Goal: Information Seeking & Learning: Learn about a topic

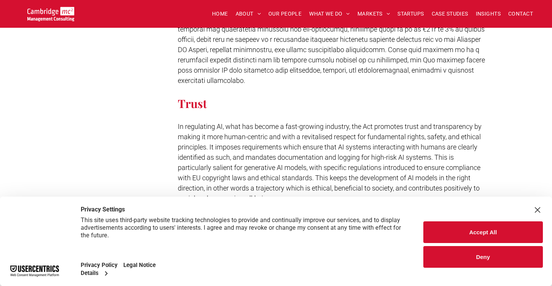
scroll to position [1157, 0]
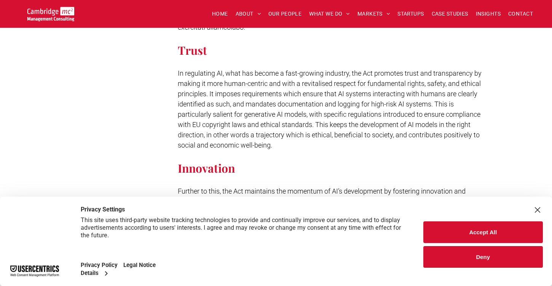
click at [536, 206] on div "Close Layer" at bounding box center [537, 210] width 11 height 11
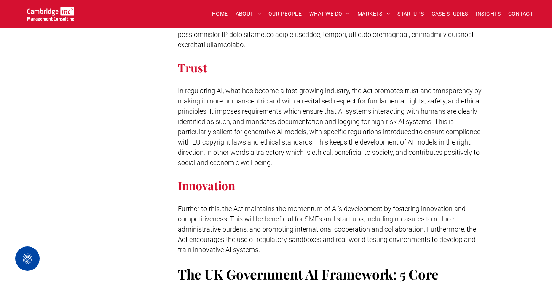
scroll to position [1139, 0]
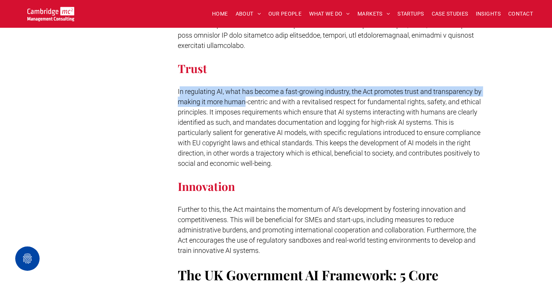
drag, startPoint x: 179, startPoint y: 80, endPoint x: 245, endPoint y: 93, distance: 68.0
click at [245, 93] on span "In regulating AI, what has become a fast-growing industry, the Act promotes tru…" at bounding box center [330, 128] width 304 height 80
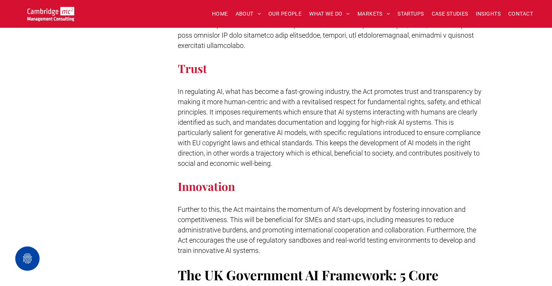
click at [185, 88] on span "In regulating AI, what has become a fast-growing industry, the Act promotes tru…" at bounding box center [330, 128] width 304 height 80
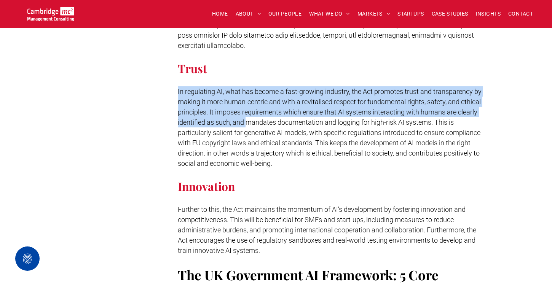
drag, startPoint x: 172, startPoint y: 81, endPoint x: 246, endPoint y: 109, distance: 79.1
click at [246, 109] on div "The EU AI Act In March of this year, the European Union published their Artific…" at bounding box center [328, 99] width 314 height 2042
click at [246, 109] on span "In regulating AI, what has become a fast-growing industry, the Act promotes tru…" at bounding box center [330, 128] width 304 height 80
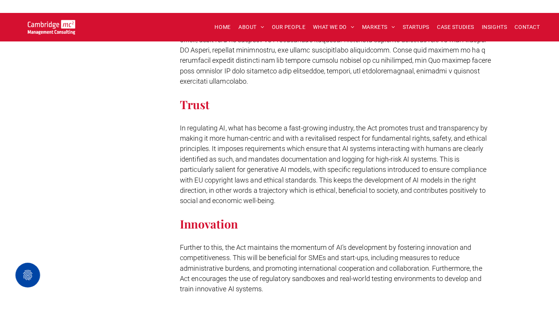
scroll to position [1113, 0]
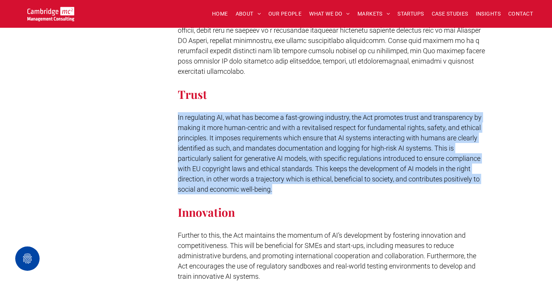
drag, startPoint x: 279, startPoint y: 176, endPoint x: 175, endPoint y: 108, distance: 123.8
click at [175, 108] on div "The EU AI Act In March of this year, the European Union published their Artific…" at bounding box center [328, 125] width 314 height 2042
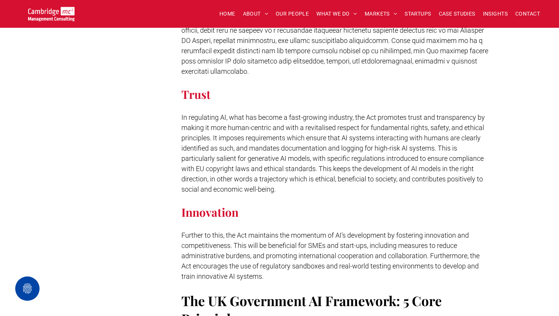
scroll to position [1120, 0]
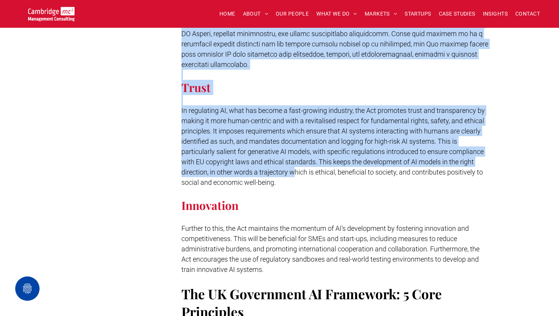
drag, startPoint x: 172, startPoint y: 98, endPoint x: 294, endPoint y: 164, distance: 138.3
click at [294, 164] on div "Subscribe Contact us Rachi Weerasinghe Consulting Director - Digital & Innovati…" at bounding box center [279, 118] width 419 height 2042
click at [294, 164] on span "In regulating AI, what has become a fast-growing industry, the Act promotes tru…" at bounding box center [333, 147] width 304 height 80
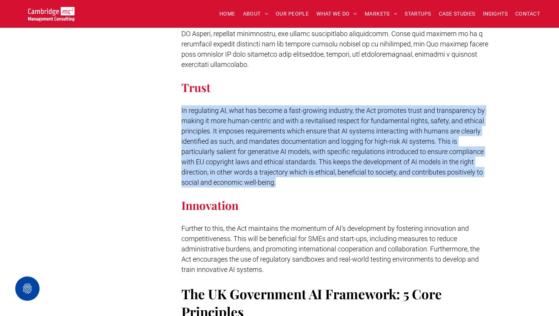
drag, startPoint x: 290, startPoint y: 172, endPoint x: 181, endPoint y: 100, distance: 130.3
click at [181, 105] on p "In regulating AI, what has become a fast-growing industry, the Act promotes tru…" at bounding box center [335, 146] width 308 height 82
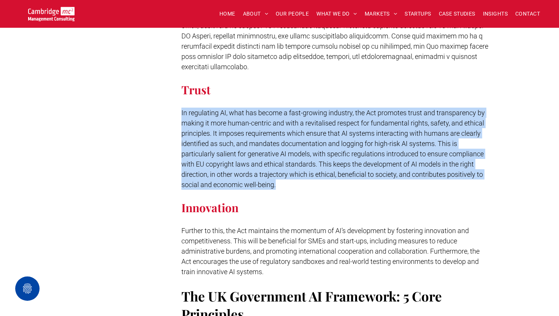
scroll to position [1119, 0]
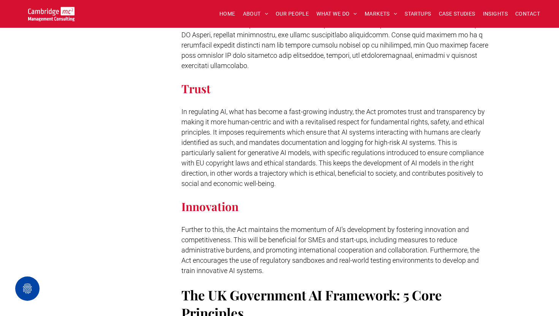
click at [172, 212] on div "Subscribe Contact us Rachi Weerasinghe Consulting Director - Digital & Innovati…" at bounding box center [122, 119] width 105 height 2042
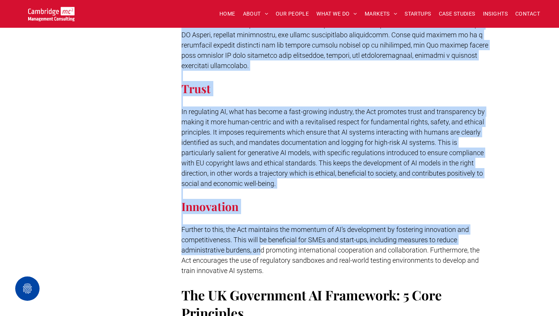
drag, startPoint x: 173, startPoint y: 215, endPoint x: 259, endPoint y: 235, distance: 88.2
click at [259, 235] on div "Subscribe Contact us Rachi Weerasinghe Consulting Director - Digital & Innovati…" at bounding box center [279, 119] width 419 height 2042
click at [259, 235] on p "Further to this, the Act maintains the momentum of AI’s development by fosterin…" at bounding box center [335, 249] width 308 height 51
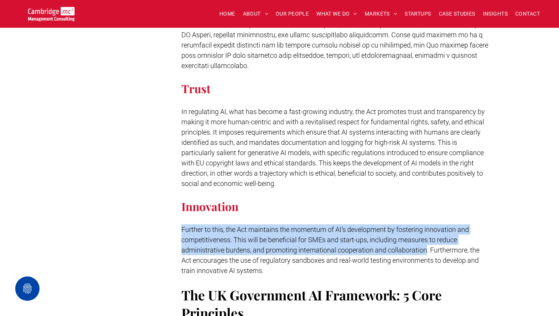
drag, startPoint x: 183, startPoint y: 219, endPoint x: 425, endPoint y: 240, distance: 243.7
click at [425, 240] on span "Further to this, the Act maintains the momentum of AI’s development by fosterin…" at bounding box center [330, 250] width 298 height 49
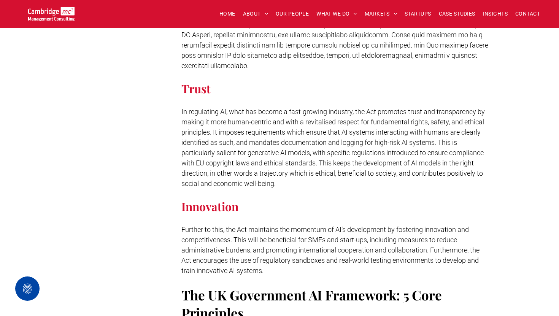
click at [428, 241] on span "Further to this, the Act maintains the momentum of AI’s development by fosterin…" at bounding box center [330, 250] width 298 height 49
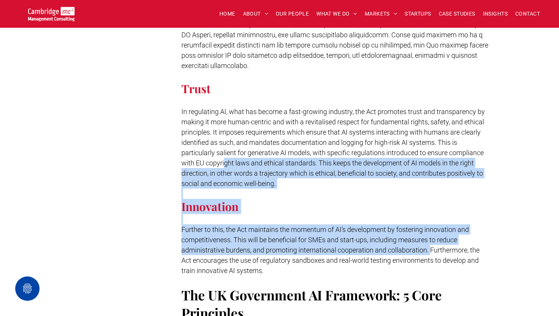
drag, startPoint x: 429, startPoint y: 240, endPoint x: 224, endPoint y: 149, distance: 224.1
click at [224, 149] on div "Unacceptable Risk AI systems that pose a threat to safety, livelihoods, or indi…" at bounding box center [335, 273] width 308 height 1456
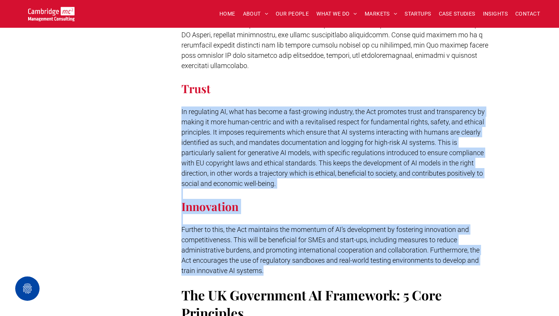
drag, startPoint x: 268, startPoint y: 262, endPoint x: 175, endPoint y: 100, distance: 185.9
click at [175, 100] on div "The EU AI Act In March of this year, the European Union published their Artific…" at bounding box center [332, 119] width 314 height 2042
copy div "In regulating AI, what has become a fast-growing industry, the Act promotes tru…"
click at [175, 100] on div "The EU AI Act In March of this year, the European Union published their Artific…" at bounding box center [332, 119] width 314 height 2042
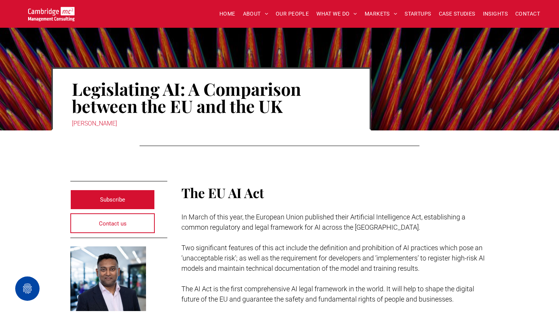
scroll to position [40, 0]
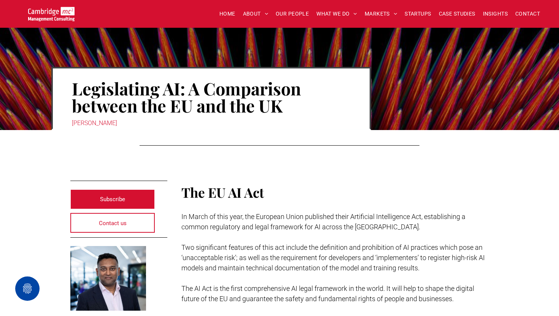
click at [189, 83] on h1 "Legislating AI: A Comparison between the EU and the UK" at bounding box center [211, 97] width 279 height 36
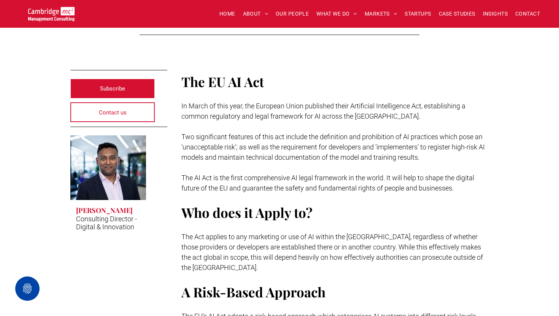
scroll to position [39, 0]
